Goal: Task Accomplishment & Management: Manage account settings

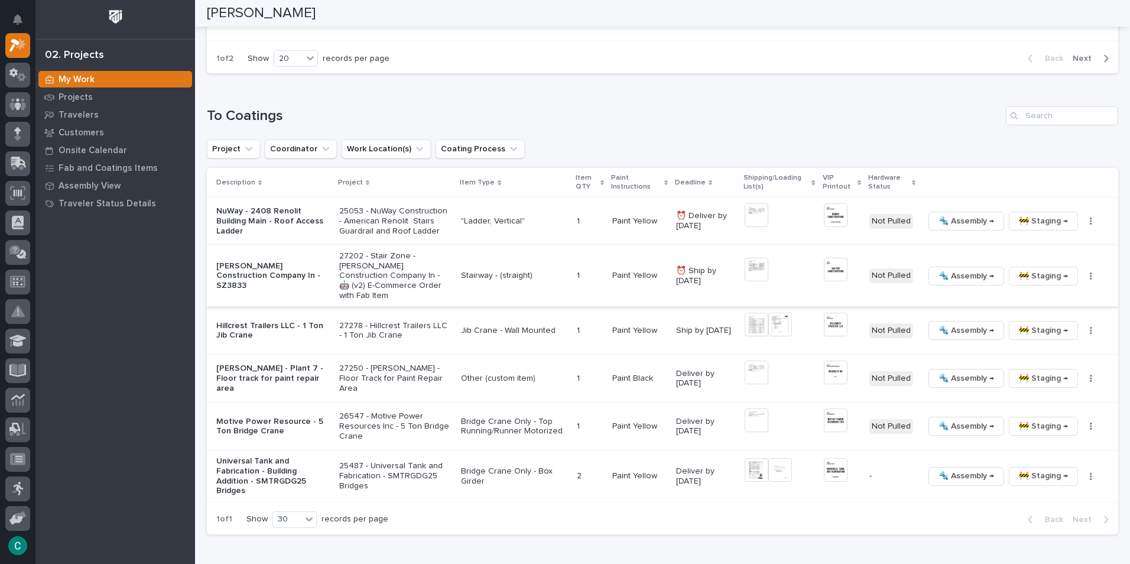
click at [1019, 269] on span "🚧 Staging →" at bounding box center [1043, 276] width 49 height 14
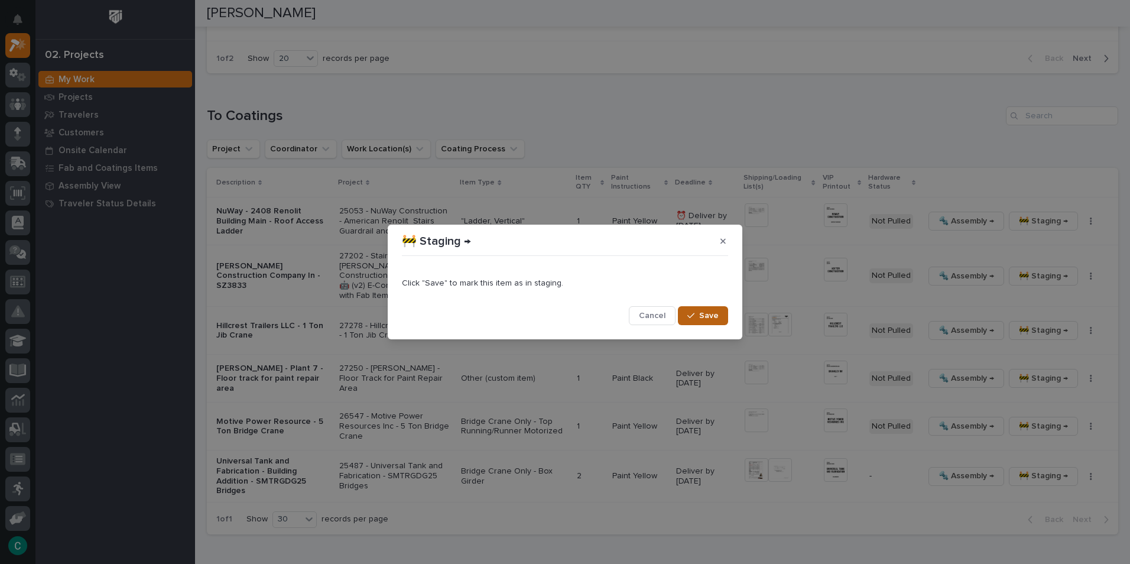
click at [707, 311] on span "Save" at bounding box center [709, 315] width 20 height 11
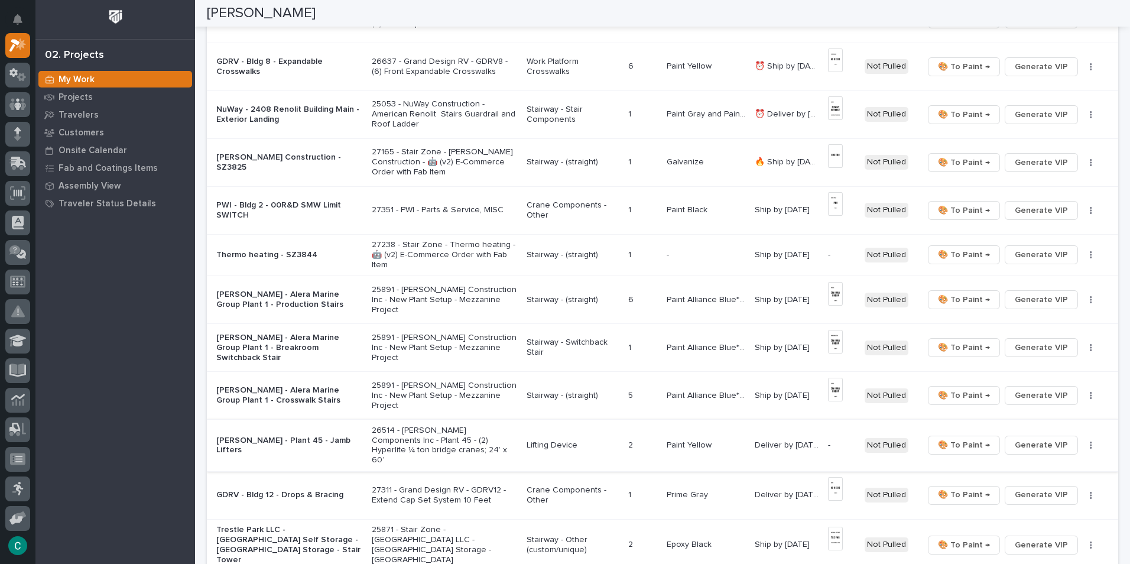
scroll to position [503, 0]
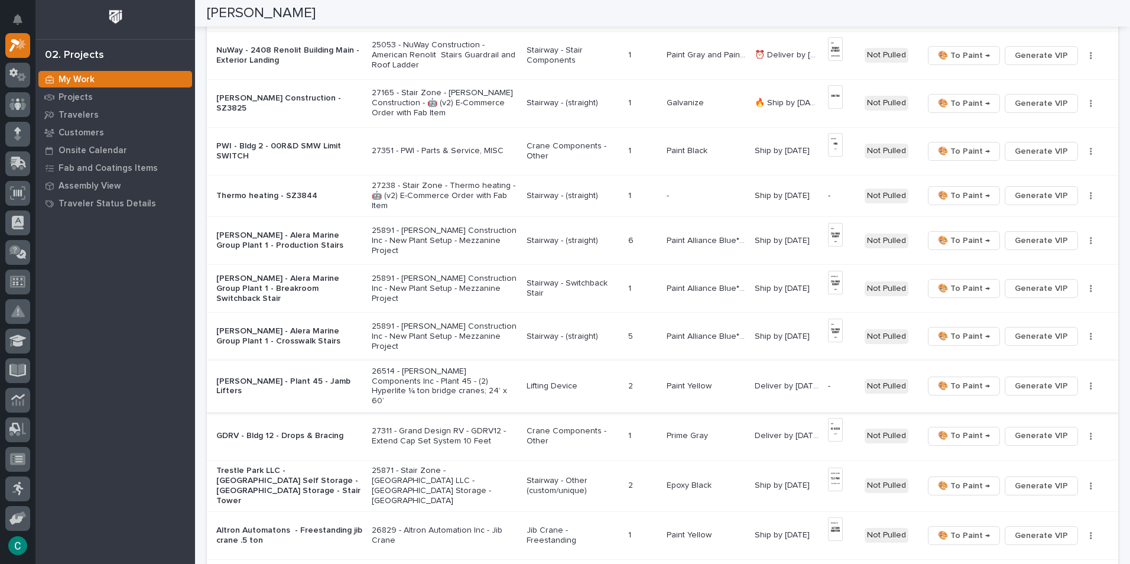
click at [1054, 381] on span "Generate VIP" at bounding box center [1041, 386] width 53 height 14
click at [1018, 196] on span "Generate VIP" at bounding box center [1041, 196] width 53 height 14
click at [537, 194] on p "Stairway - (straight)" at bounding box center [573, 196] width 92 height 10
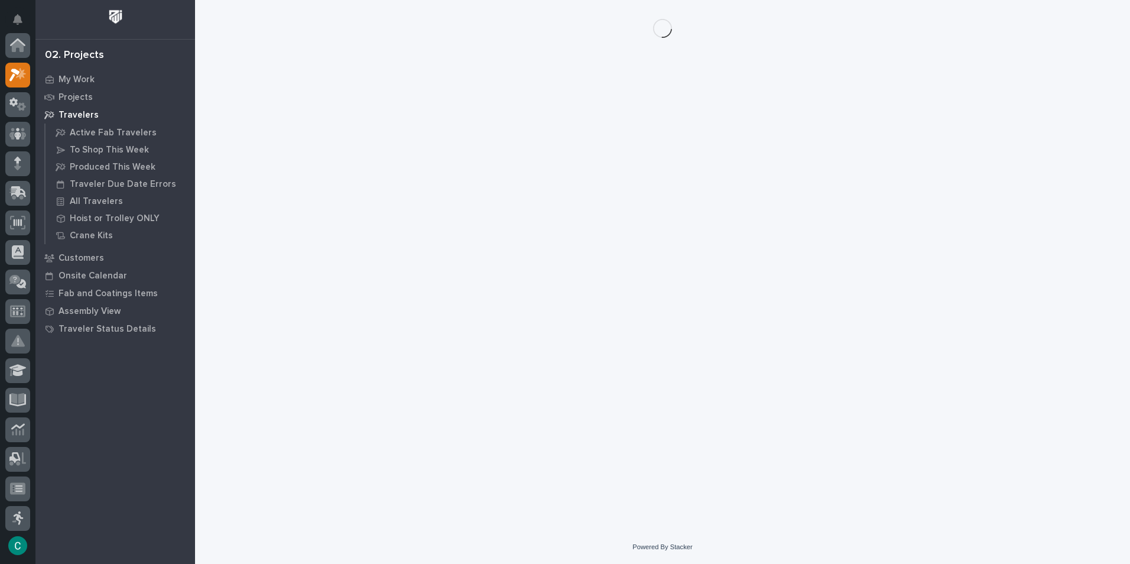
scroll to position [30, 0]
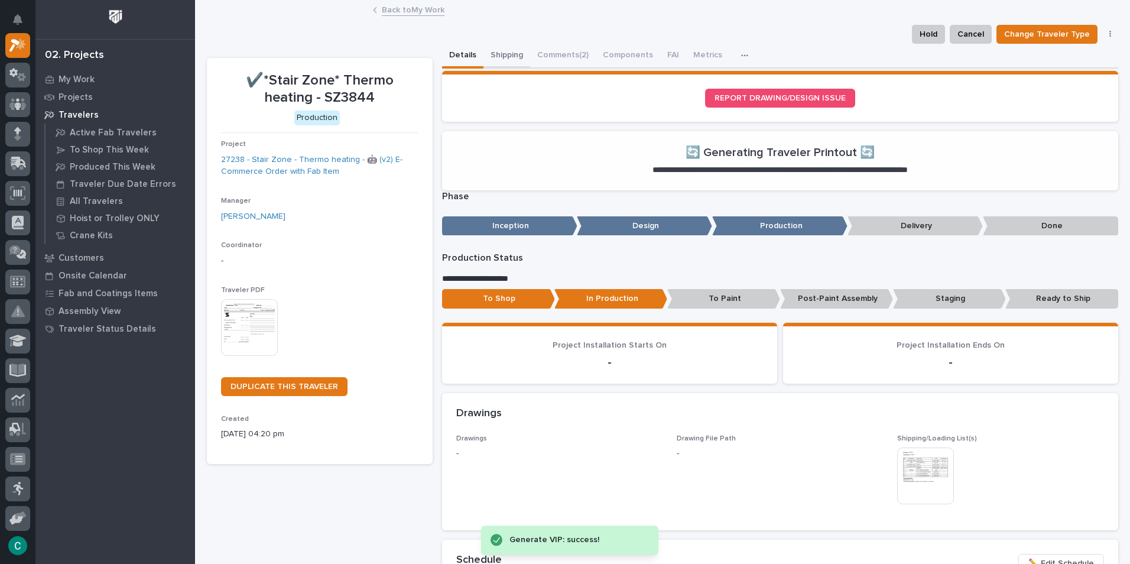
click at [490, 57] on button "Shipping" at bounding box center [506, 56] width 47 height 25
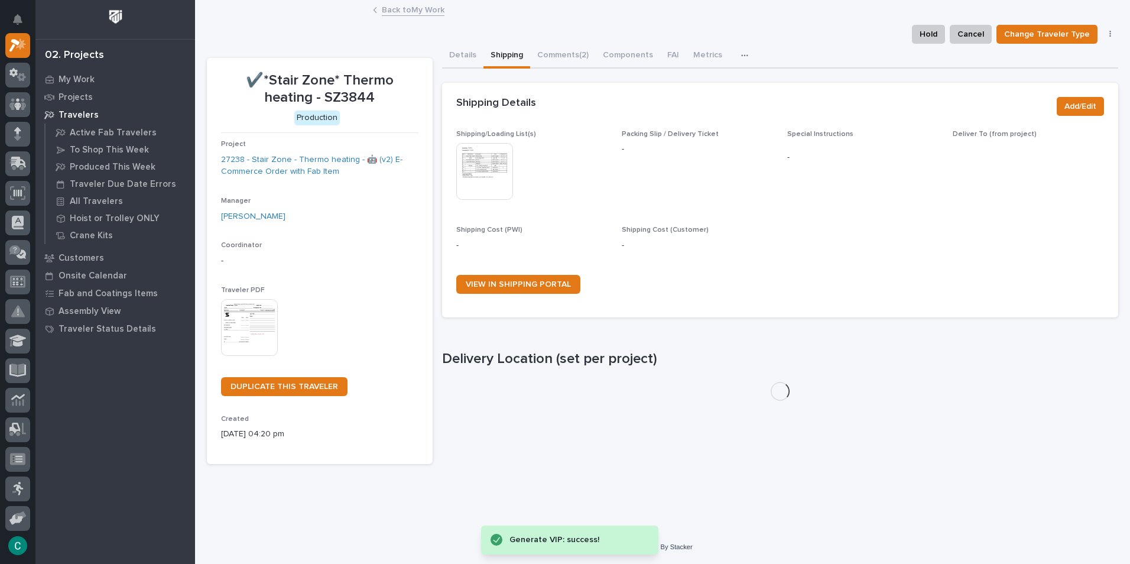
click at [476, 178] on img at bounding box center [484, 171] width 57 height 57
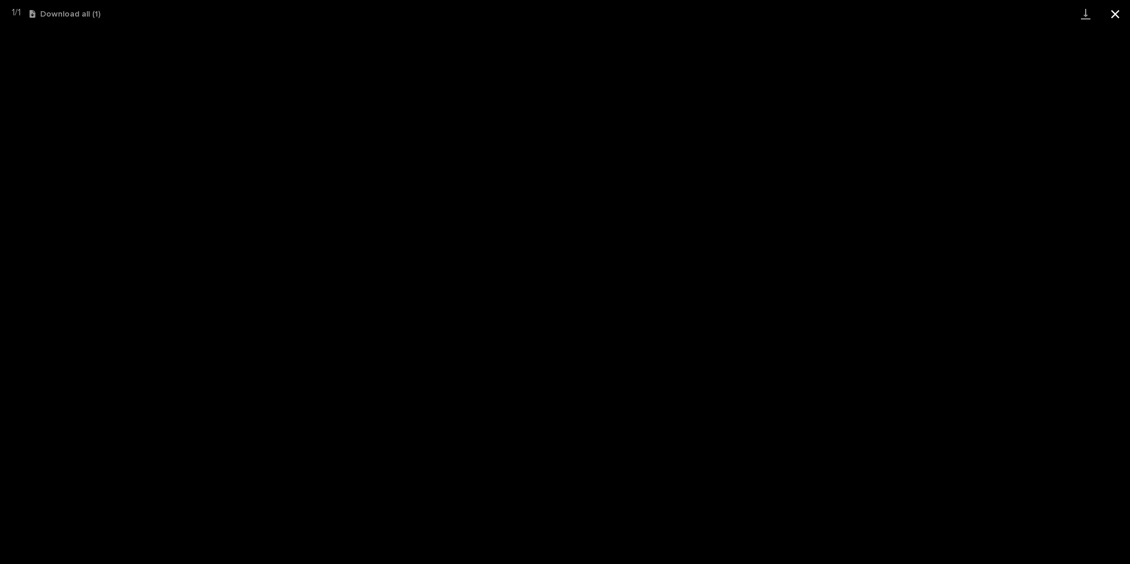
click at [1116, 11] on button "Close gallery" at bounding box center [1115, 14] width 30 height 28
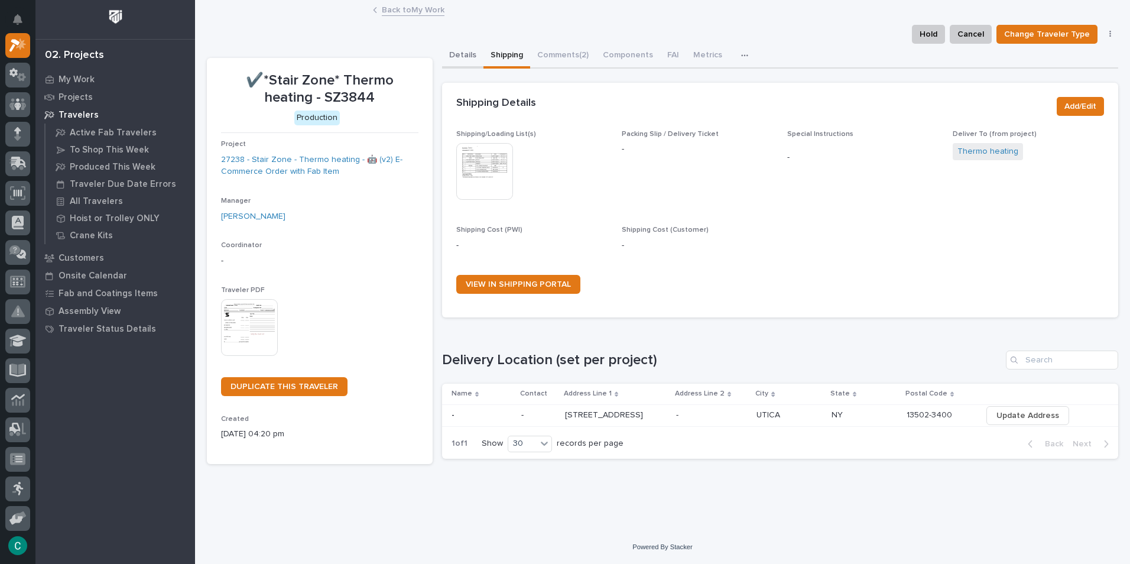
click at [466, 54] on button "Details" at bounding box center [462, 56] width 41 height 25
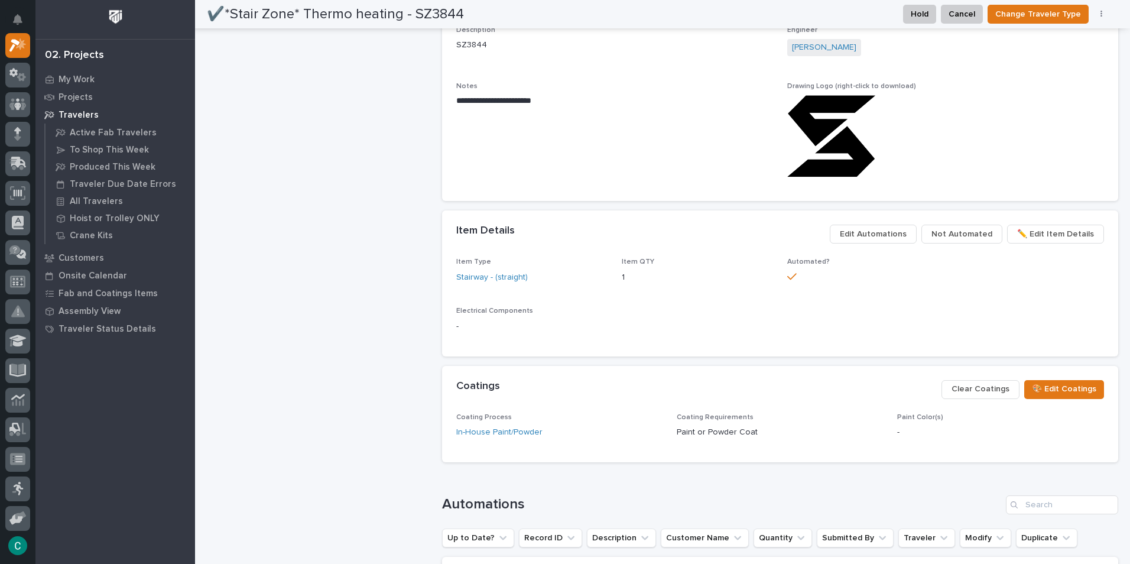
scroll to position [827, 0]
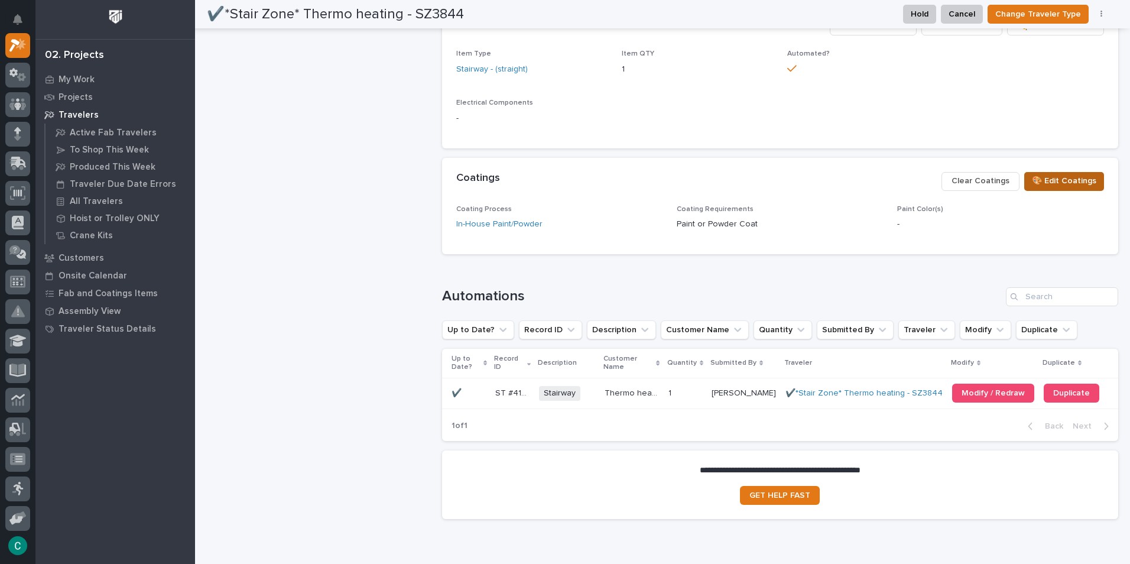
click at [1033, 178] on span "🎨 Edit Coatings" at bounding box center [1064, 181] width 64 height 14
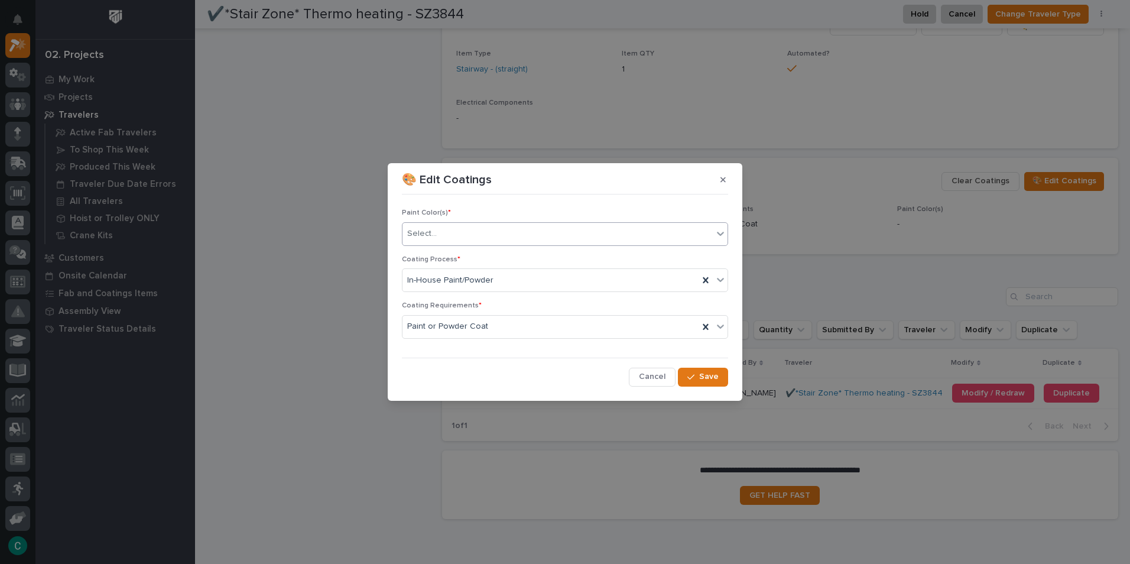
click at [501, 229] on div "Select..." at bounding box center [557, 234] width 310 height 20
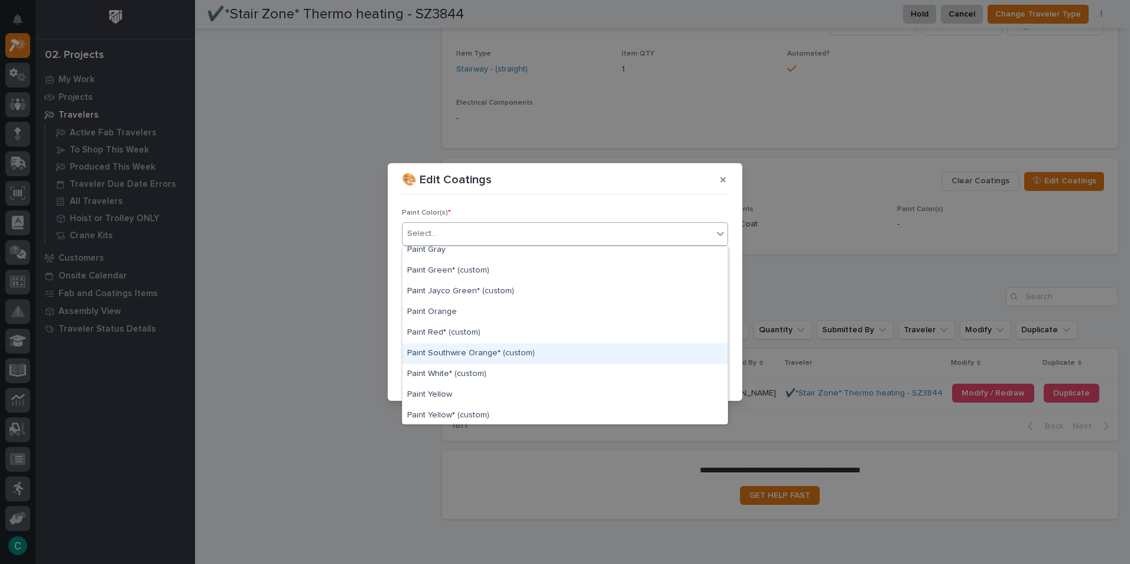
scroll to position [295, 0]
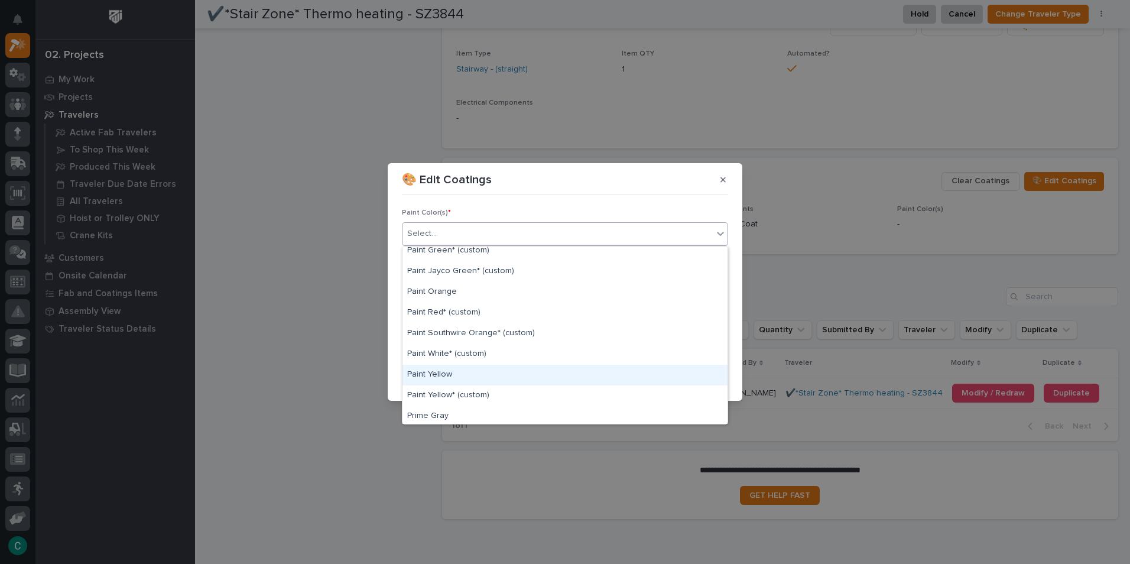
click at [512, 373] on div "Paint Yellow" at bounding box center [564, 375] width 325 height 21
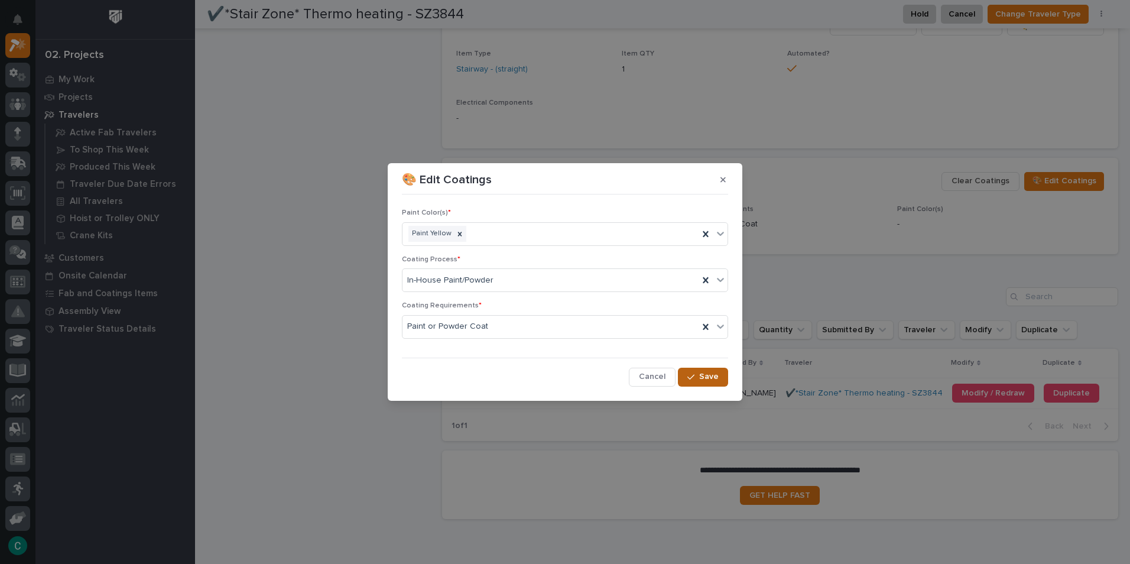
click at [709, 379] on span "Save" at bounding box center [709, 376] width 20 height 11
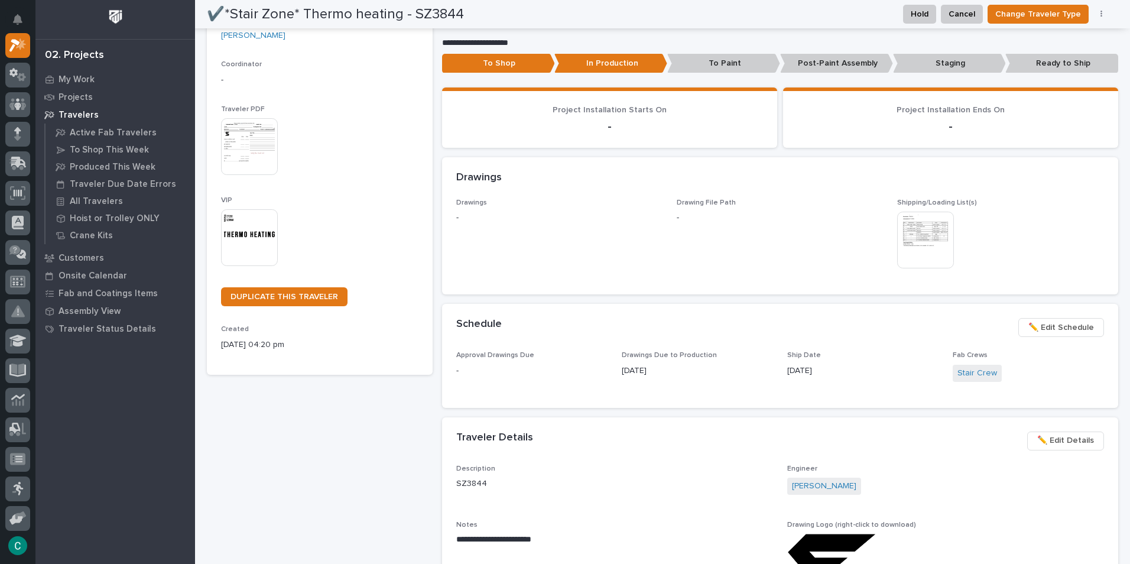
scroll to position [4, 0]
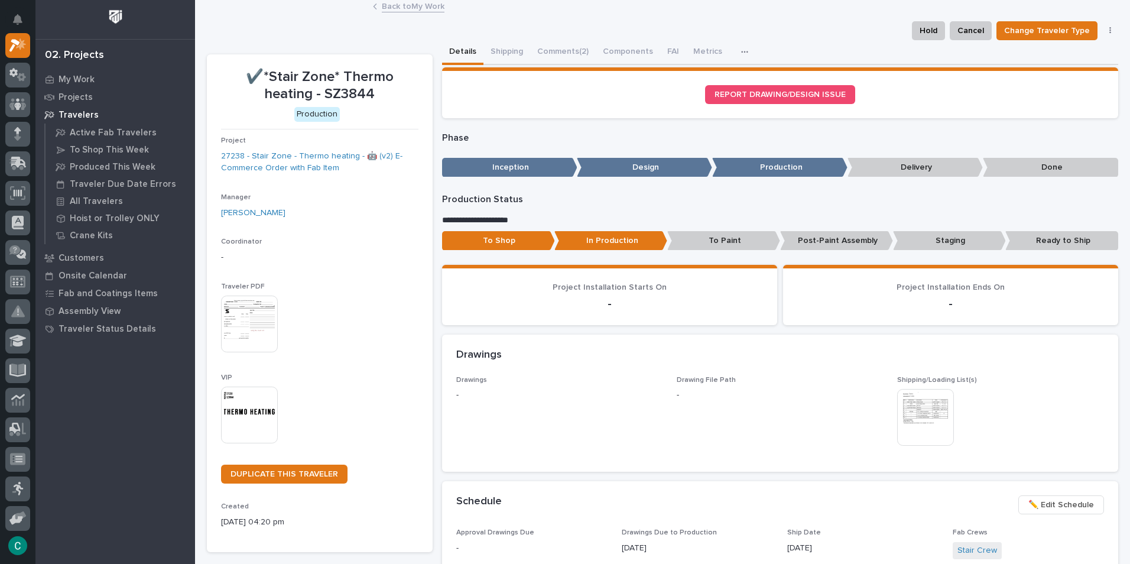
click at [403, 9] on link "Back to My Work" at bounding box center [413, 6] width 63 height 14
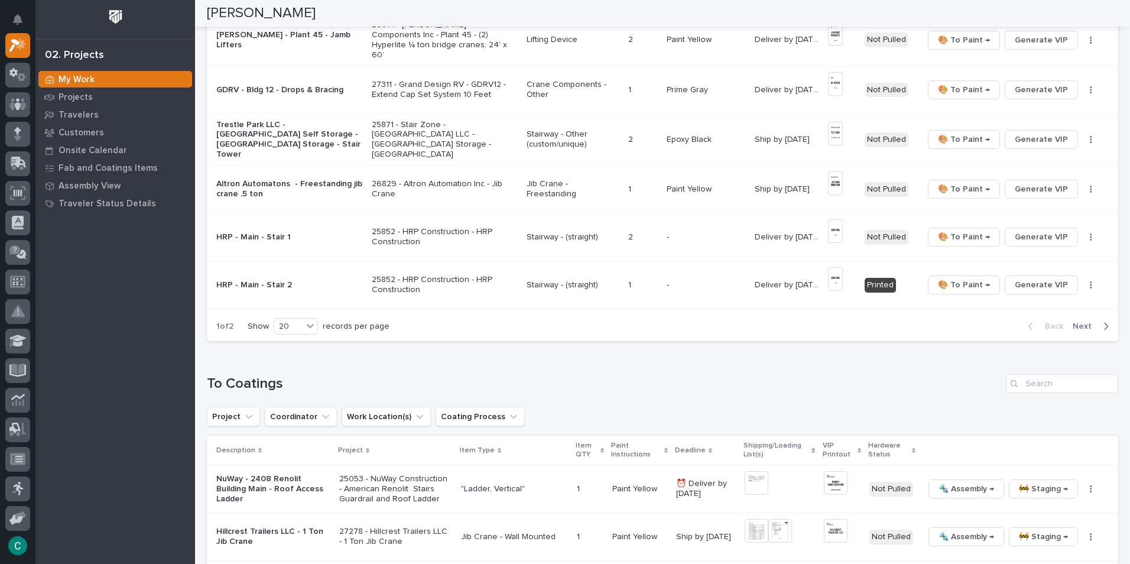
scroll to position [886, 0]
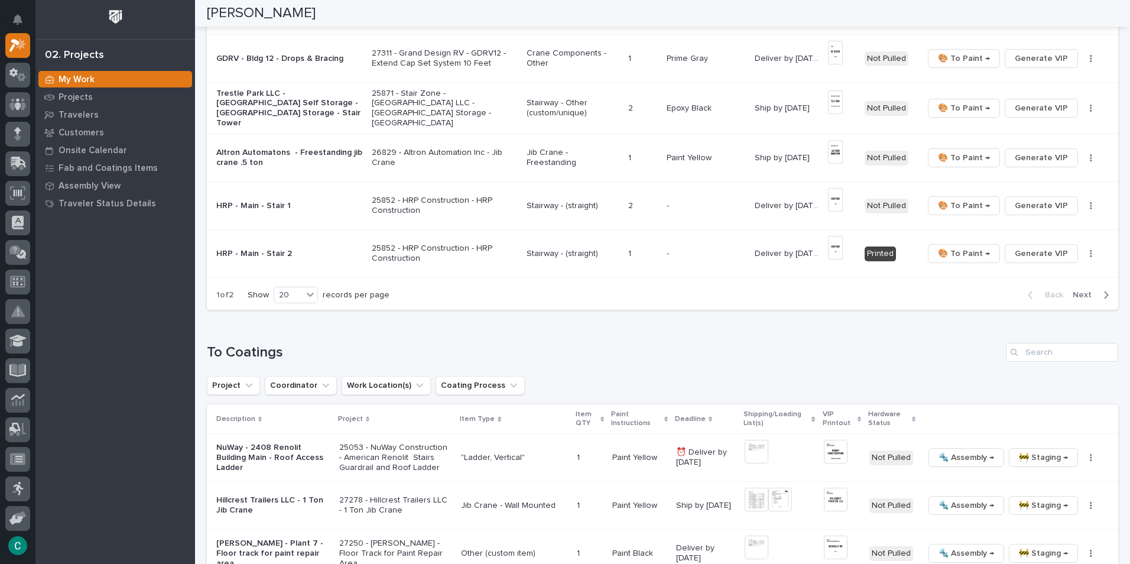
click at [1086, 290] on span "Next" at bounding box center [1086, 295] width 26 height 11
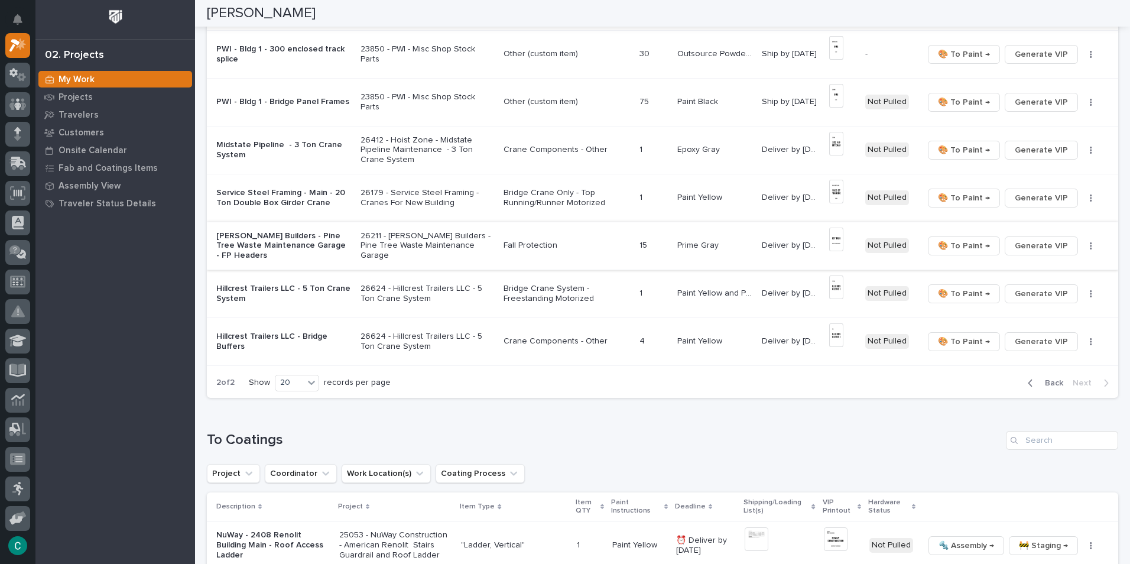
scroll to position [245, 0]
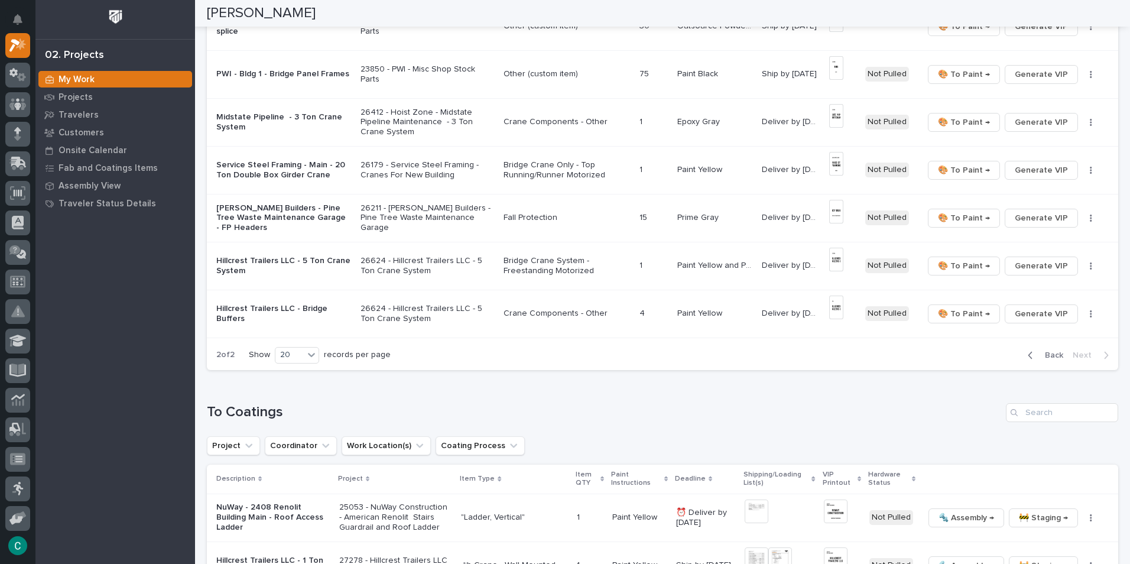
click at [1042, 355] on span "Back" at bounding box center [1050, 355] width 25 height 11
